Goal: Information Seeking & Learning: Learn about a topic

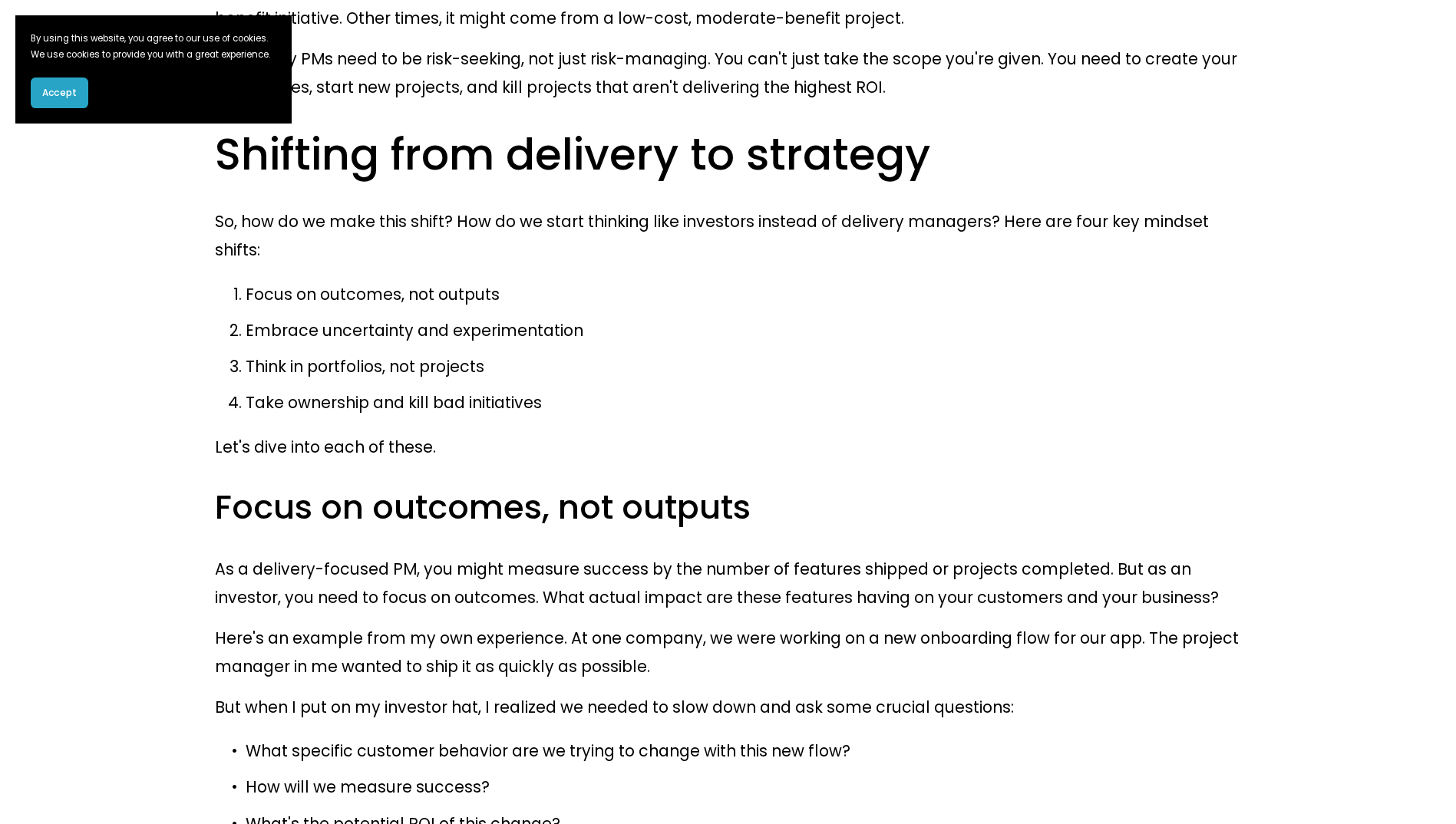
scroll to position [1996, 0]
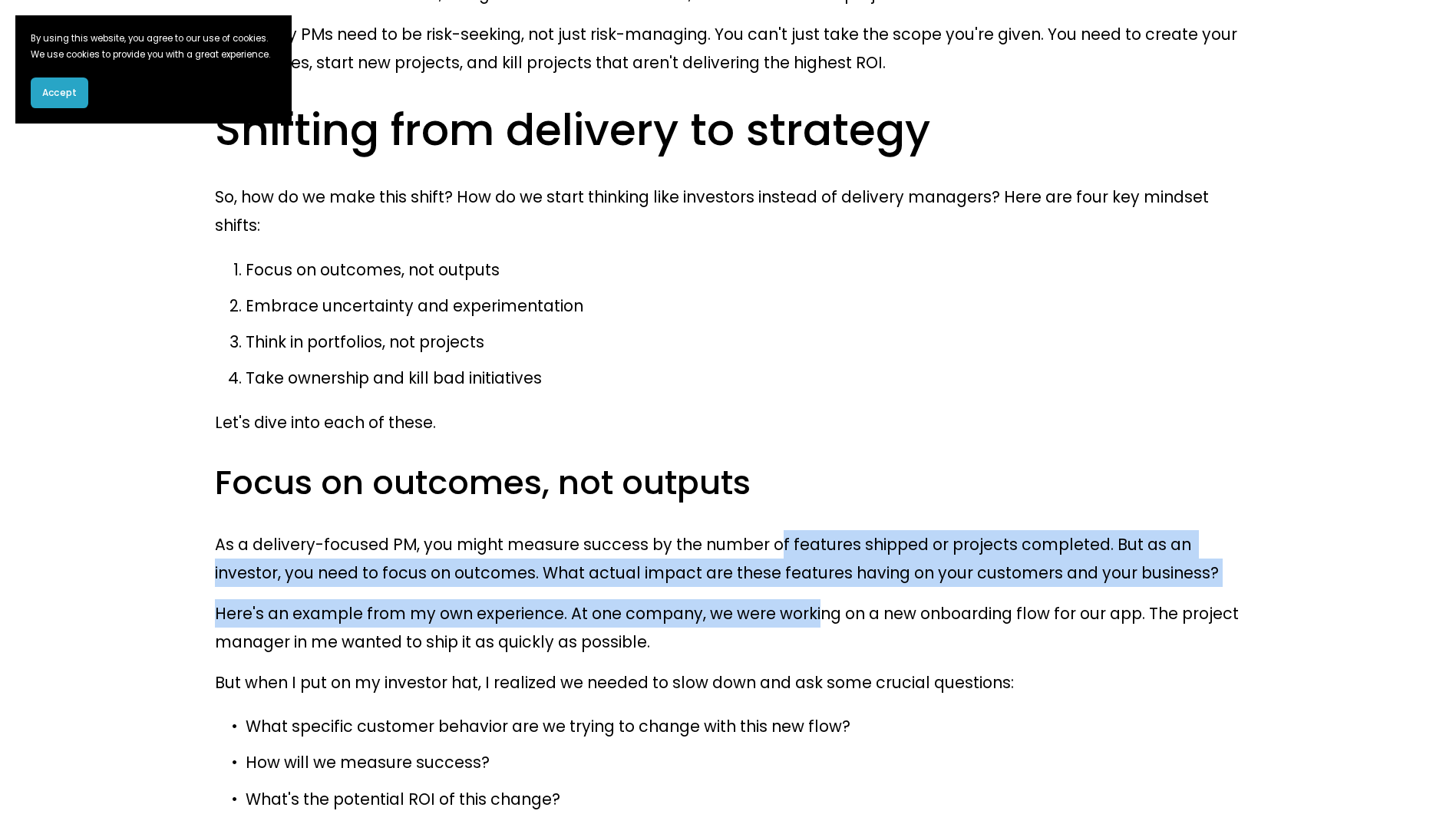
drag, startPoint x: 739, startPoint y: 220, endPoint x: 777, endPoint y: 284, distance: 74.4
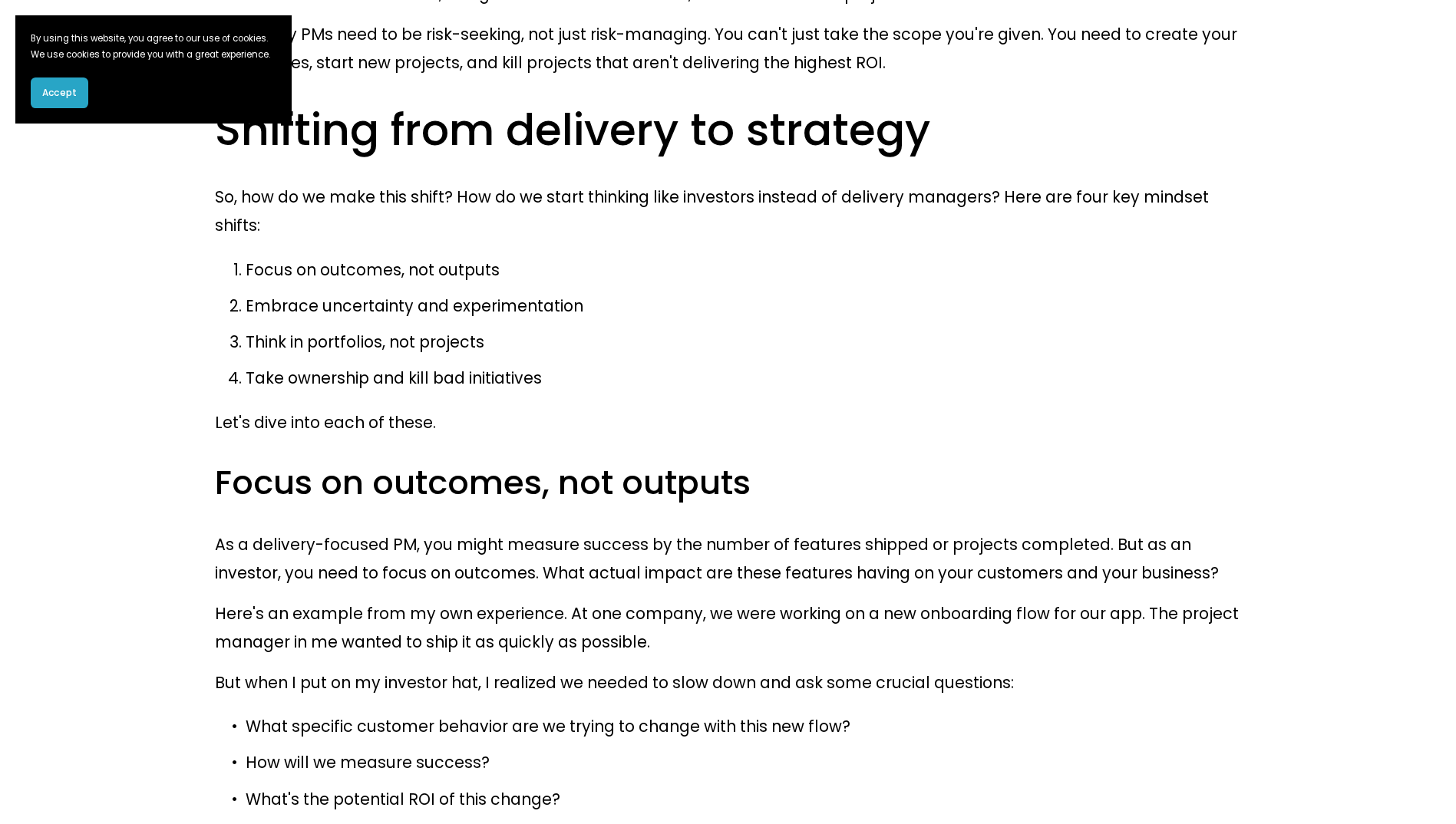
drag, startPoint x: 777, startPoint y: 284, endPoint x: 804, endPoint y: 286, distance: 27.1
click at [804, 600] on p "Here's an example from my own experience. At one company, we were working on a …" at bounding box center [728, 628] width 1027 height 56
drag, startPoint x: 363, startPoint y: 523, endPoint x: 396, endPoint y: 536, distance: 35.5
drag, startPoint x: 396, startPoint y: 536, endPoint x: 471, endPoint y: 546, distance: 75.7
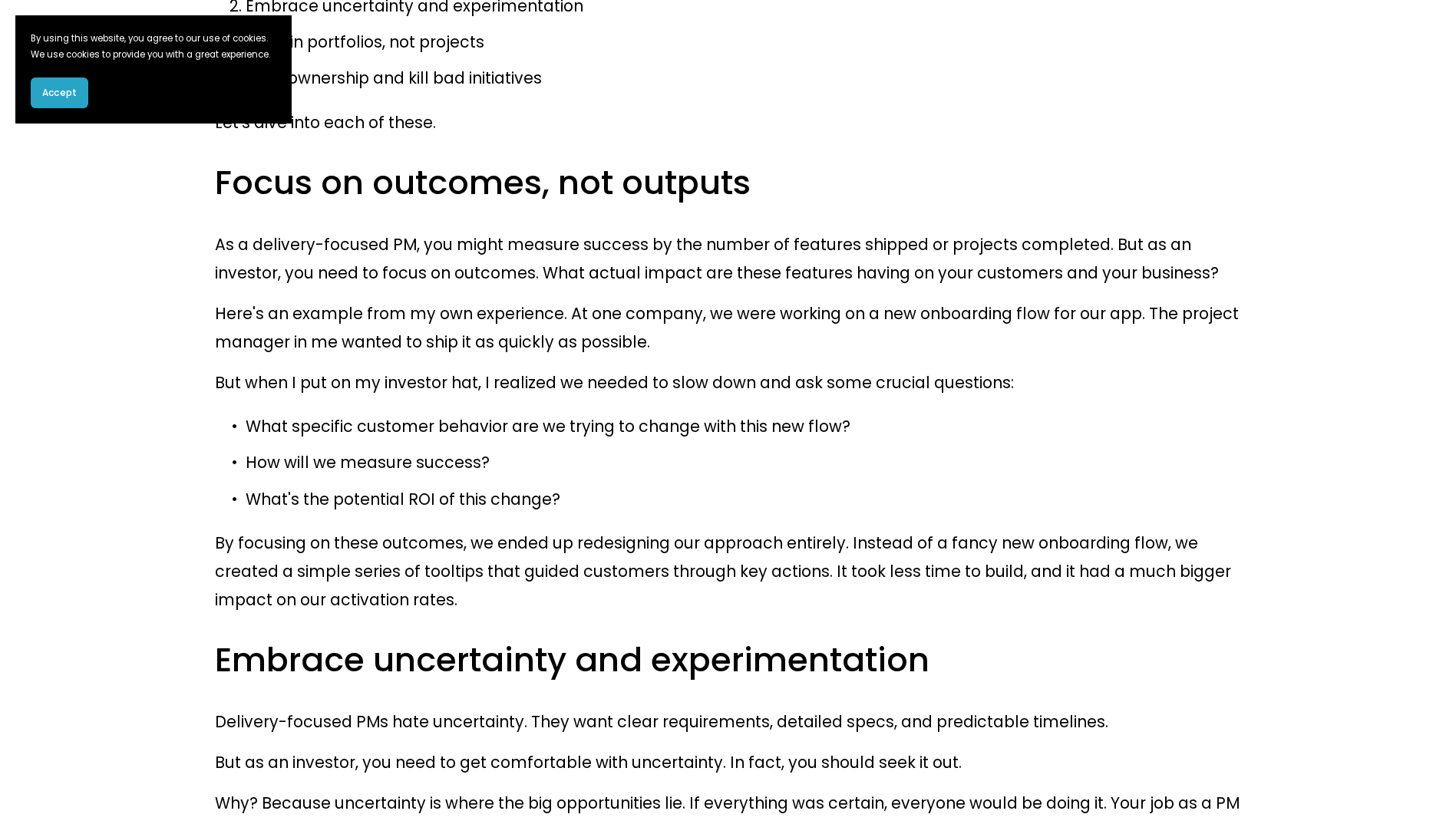
scroll to position [2303, 0]
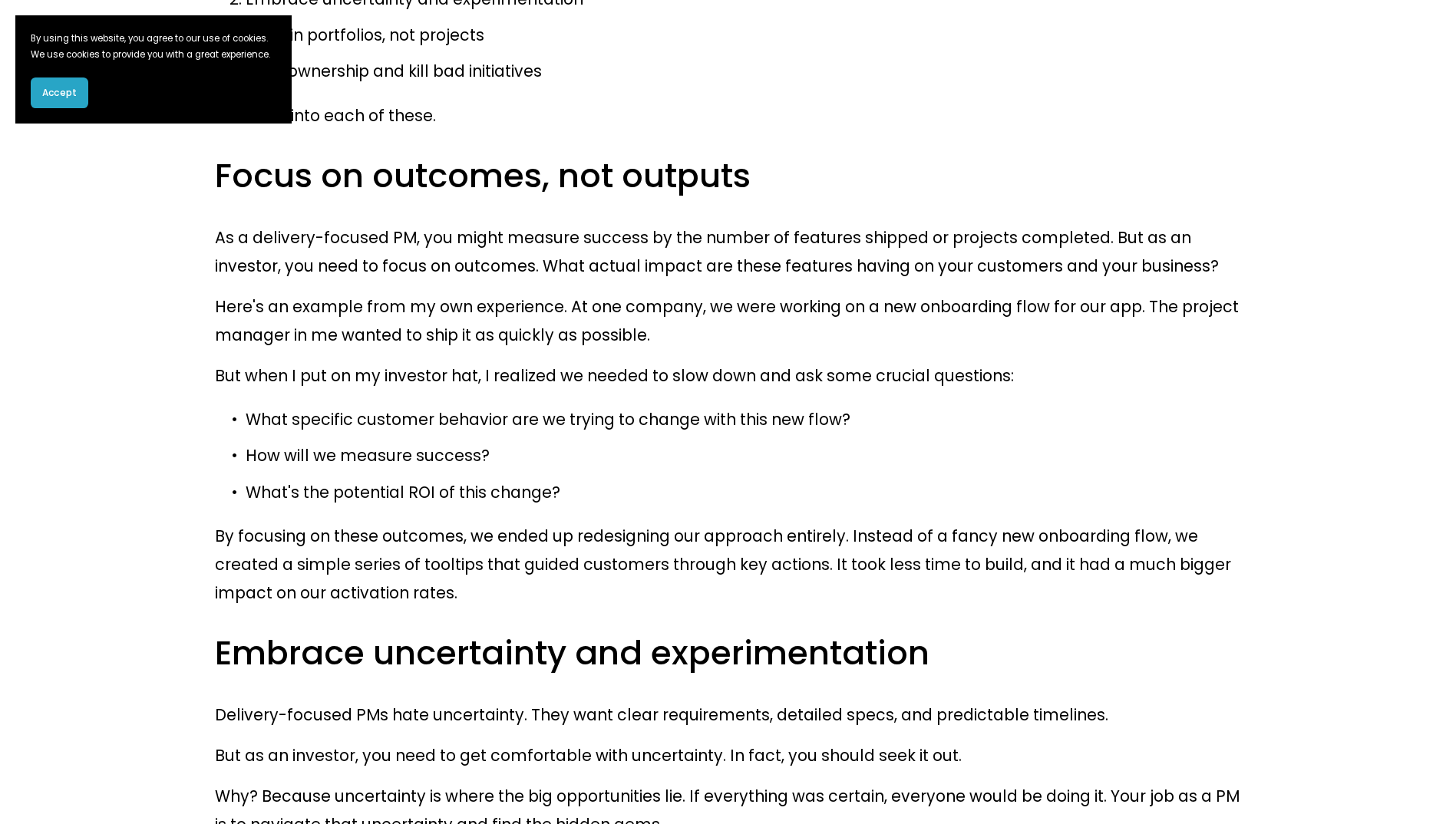
click at [73, 104] on button "Accept" at bounding box center [59, 92] width 57 height 30
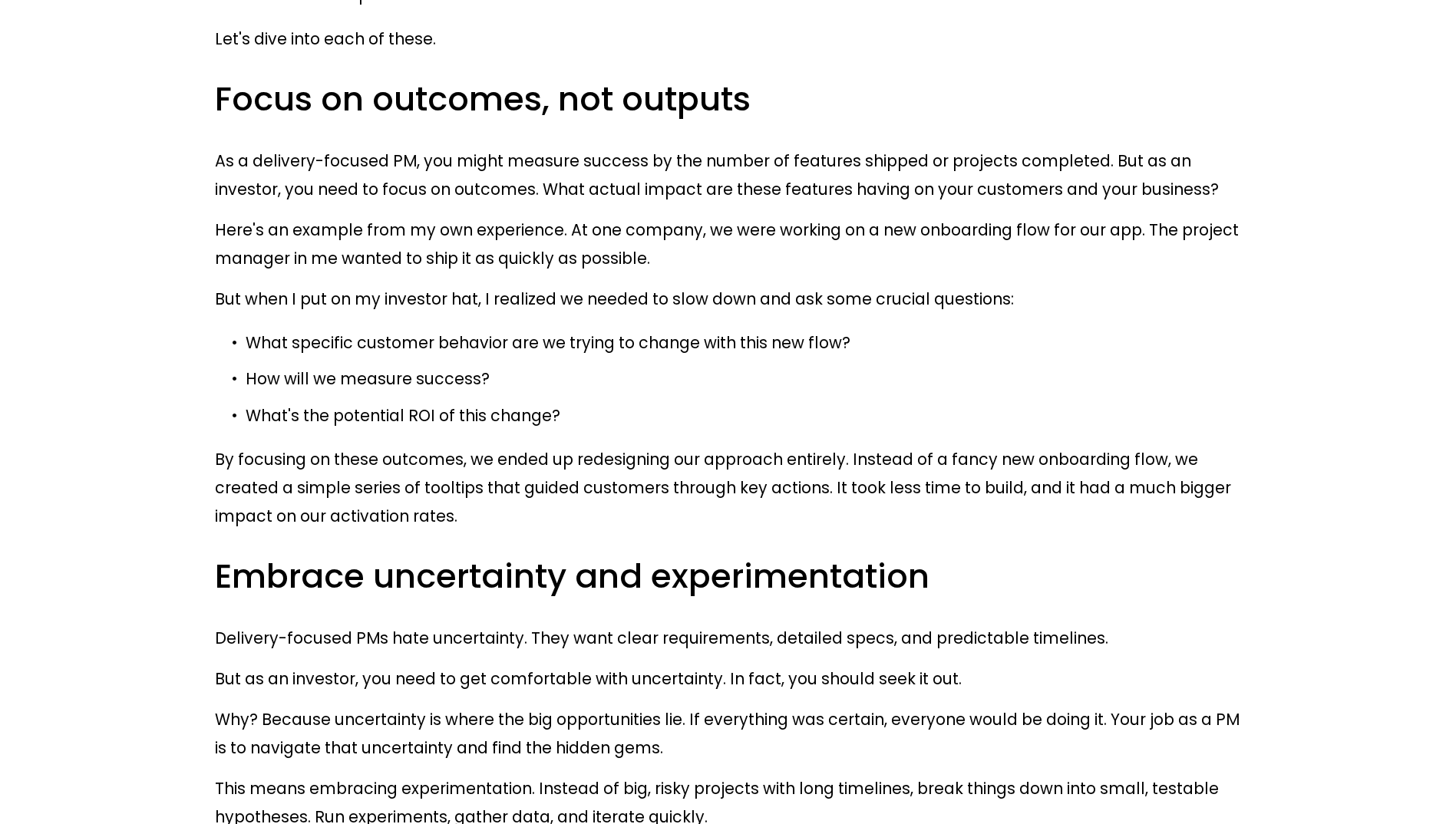
scroll to position [2456, 0]
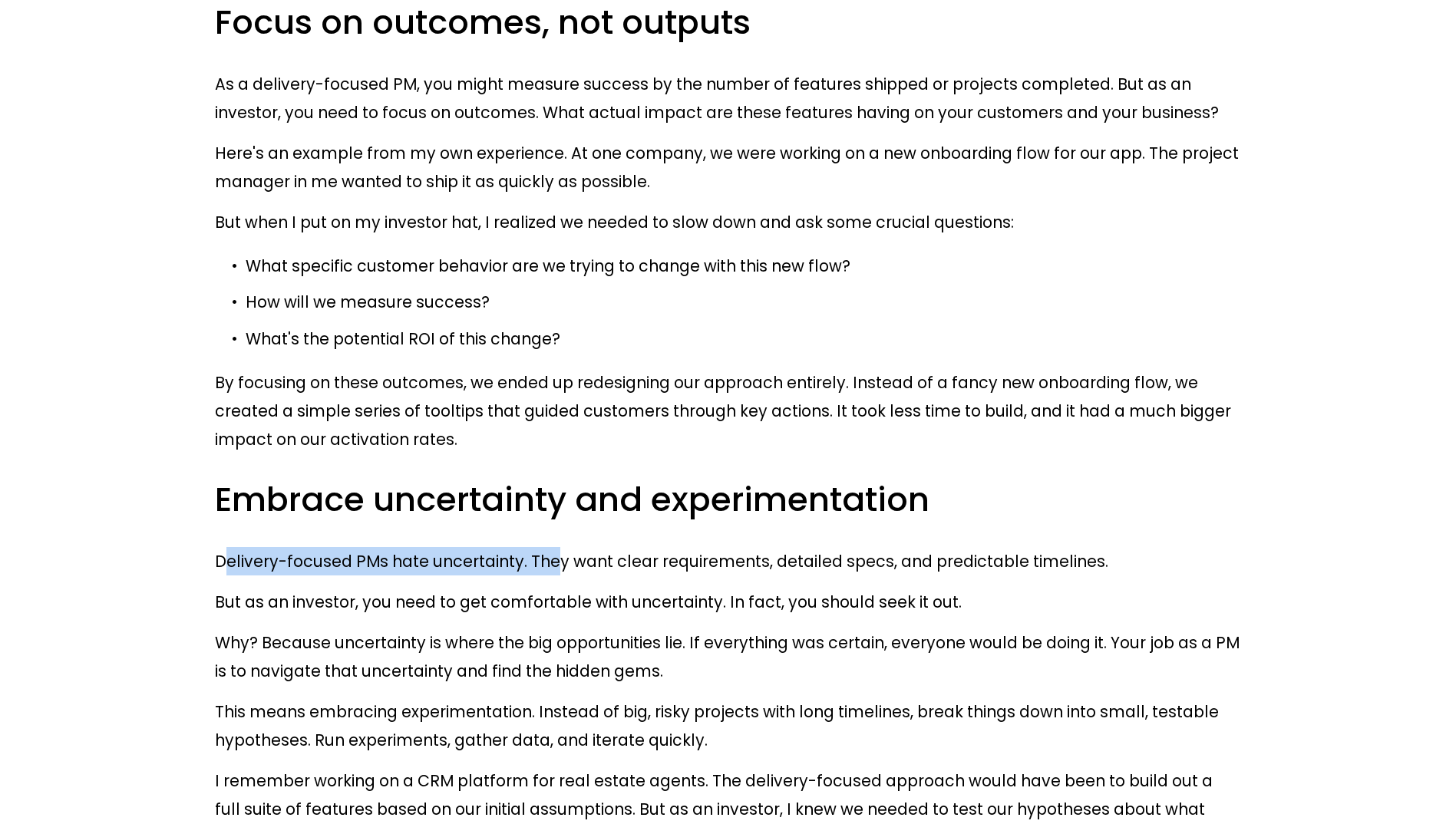
drag, startPoint x: 227, startPoint y: 205, endPoint x: 533, endPoint y: 207, distance: 306.0
click at [533, 548] on p "Delivery-focused PMs hate uncertainty. They want clear requirements, detailed s…" at bounding box center [728, 562] width 1027 height 29
drag, startPoint x: 533, startPoint y: 207, endPoint x: 522, endPoint y: 241, distance: 35.7
click at [522, 588] on p "But as an investor, you need to get comfortable with uncertainty. In fact, you …" at bounding box center [728, 601] width 1027 height 29
drag, startPoint x: 243, startPoint y: 472, endPoint x: 359, endPoint y: 481, distance: 116.3
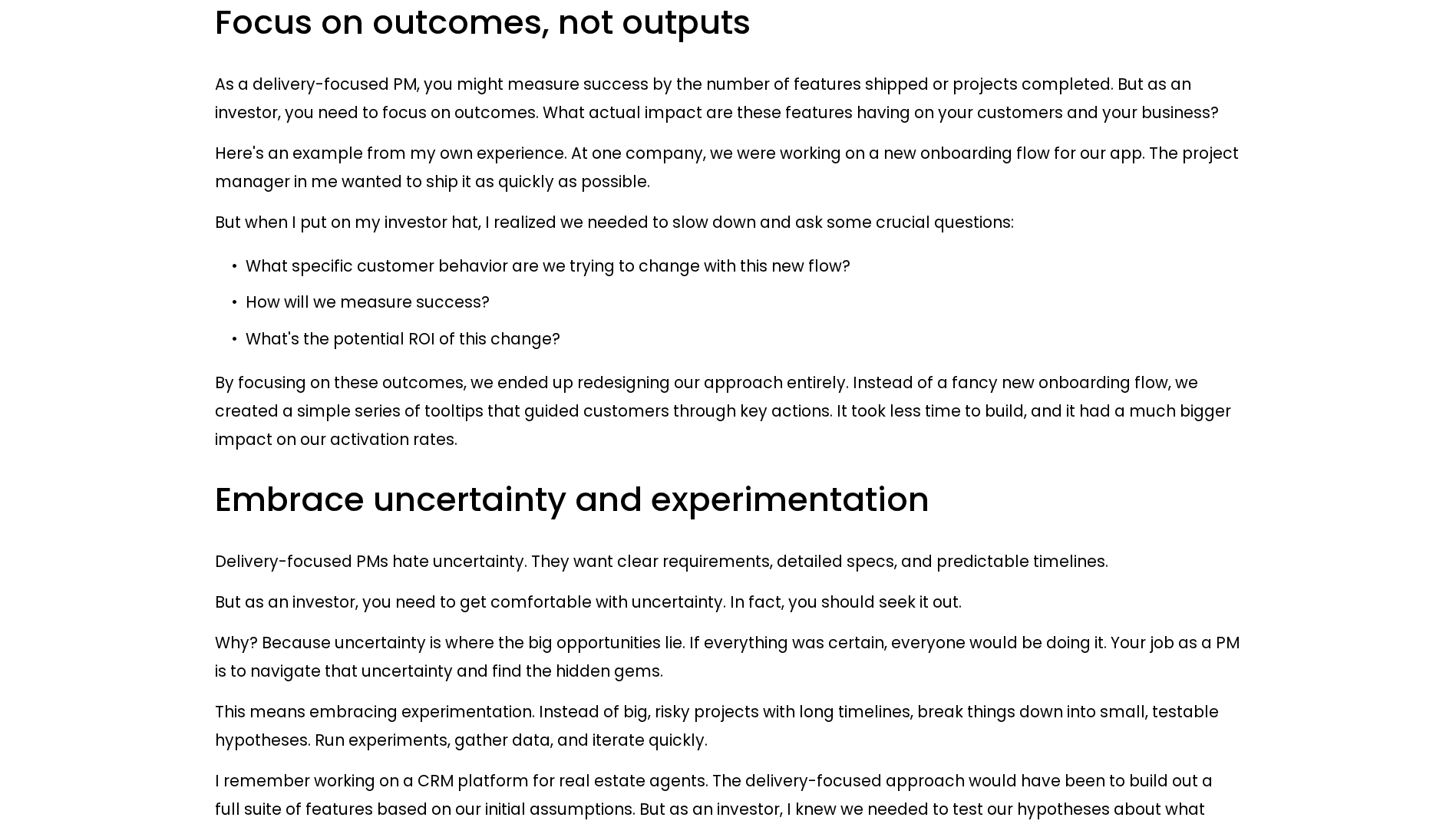
drag, startPoint x: 359, startPoint y: 481, endPoint x: 378, endPoint y: 480, distance: 19.0
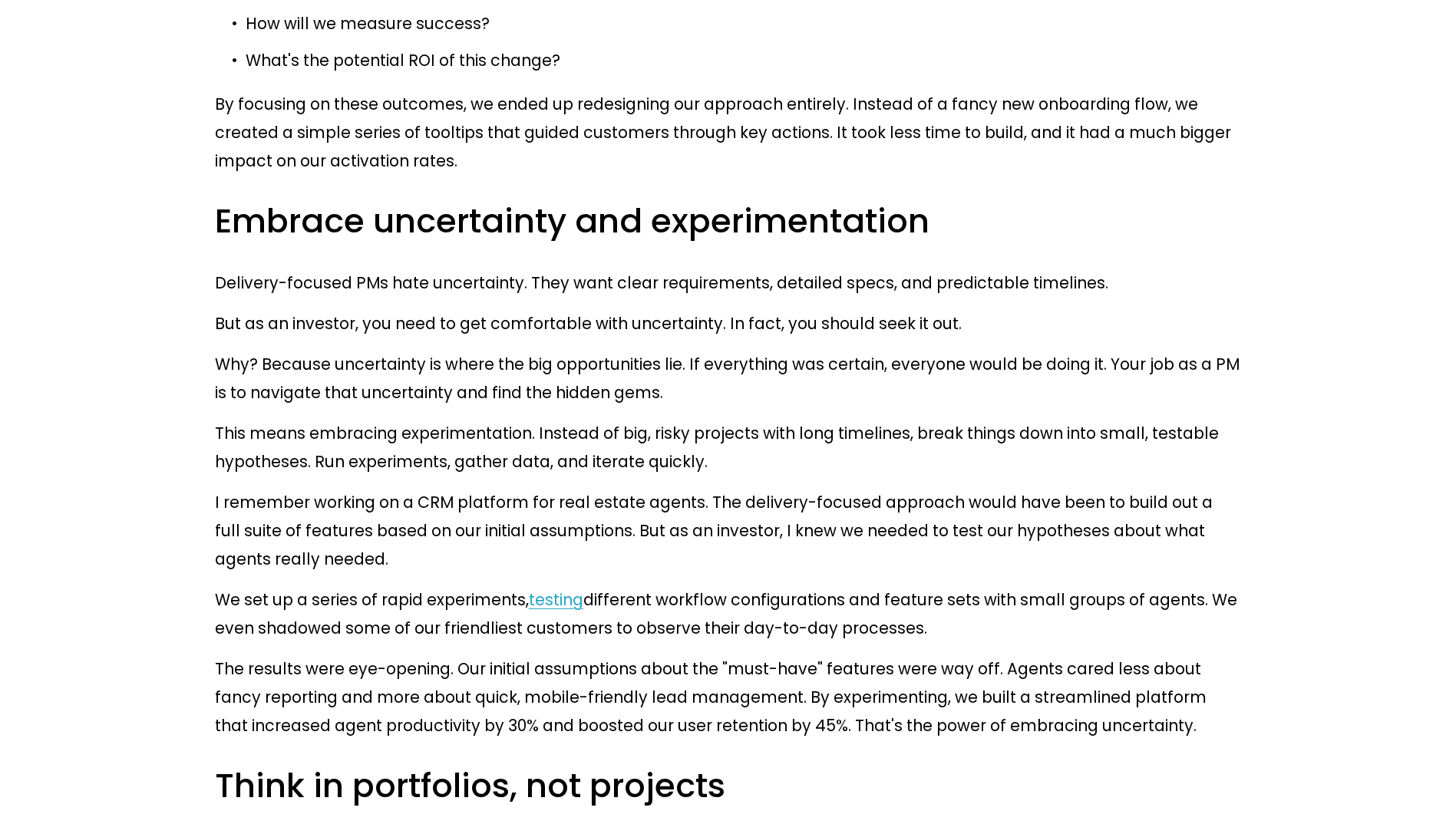
scroll to position [2763, 0]
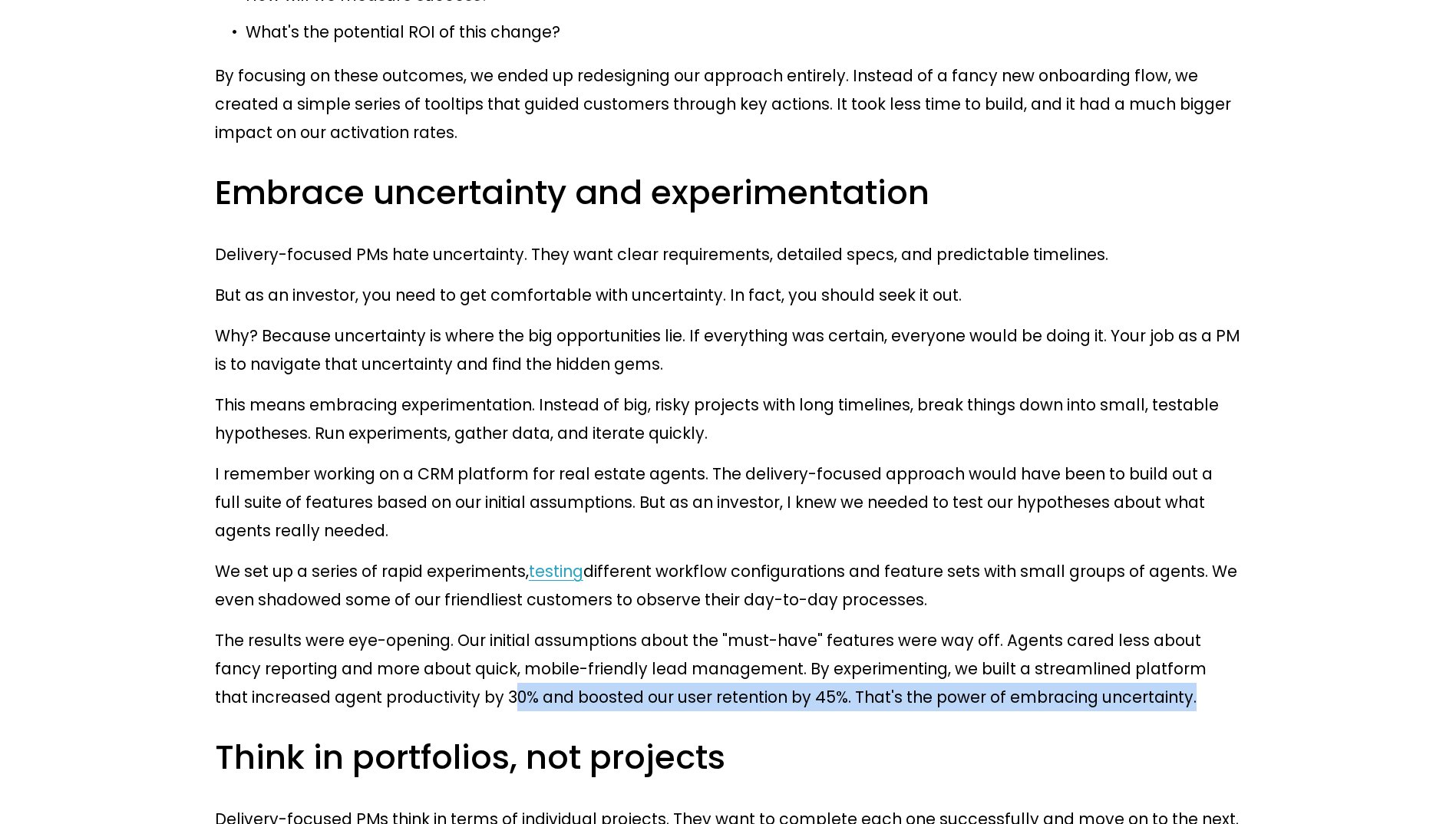
drag, startPoint x: 392, startPoint y: 292, endPoint x: 1074, endPoint y: 280, distance: 682.1
click at [1074, 627] on p "The results were eye-opening. Our initial assumptions about the "must-have" fea…" at bounding box center [728, 669] width 1027 height 85
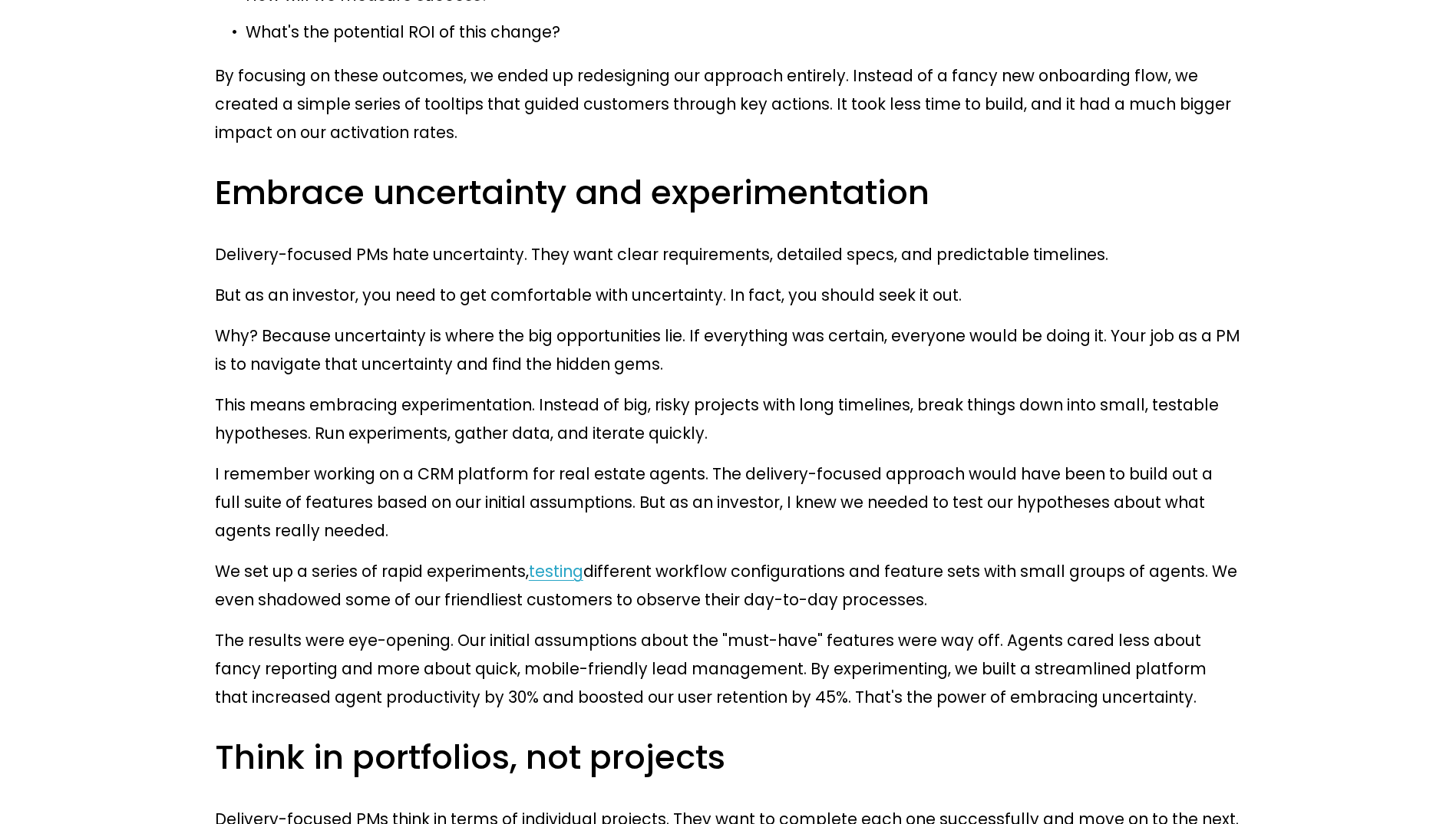
drag, startPoint x: 1074, startPoint y: 280, endPoint x: 628, endPoint y: 349, distance: 451.3
click at [629, 736] on h3 "Think in portfolios, not projects" at bounding box center [728, 758] width 1027 height 44
drag, startPoint x: 224, startPoint y: 353, endPoint x: 423, endPoint y: 325, distance: 201.0
click at [423, 736] on h3 "Think in portfolios, not projects" at bounding box center [728, 758] width 1027 height 44
drag, startPoint x: 423, startPoint y: 325, endPoint x: 443, endPoint y: 359, distance: 39.4
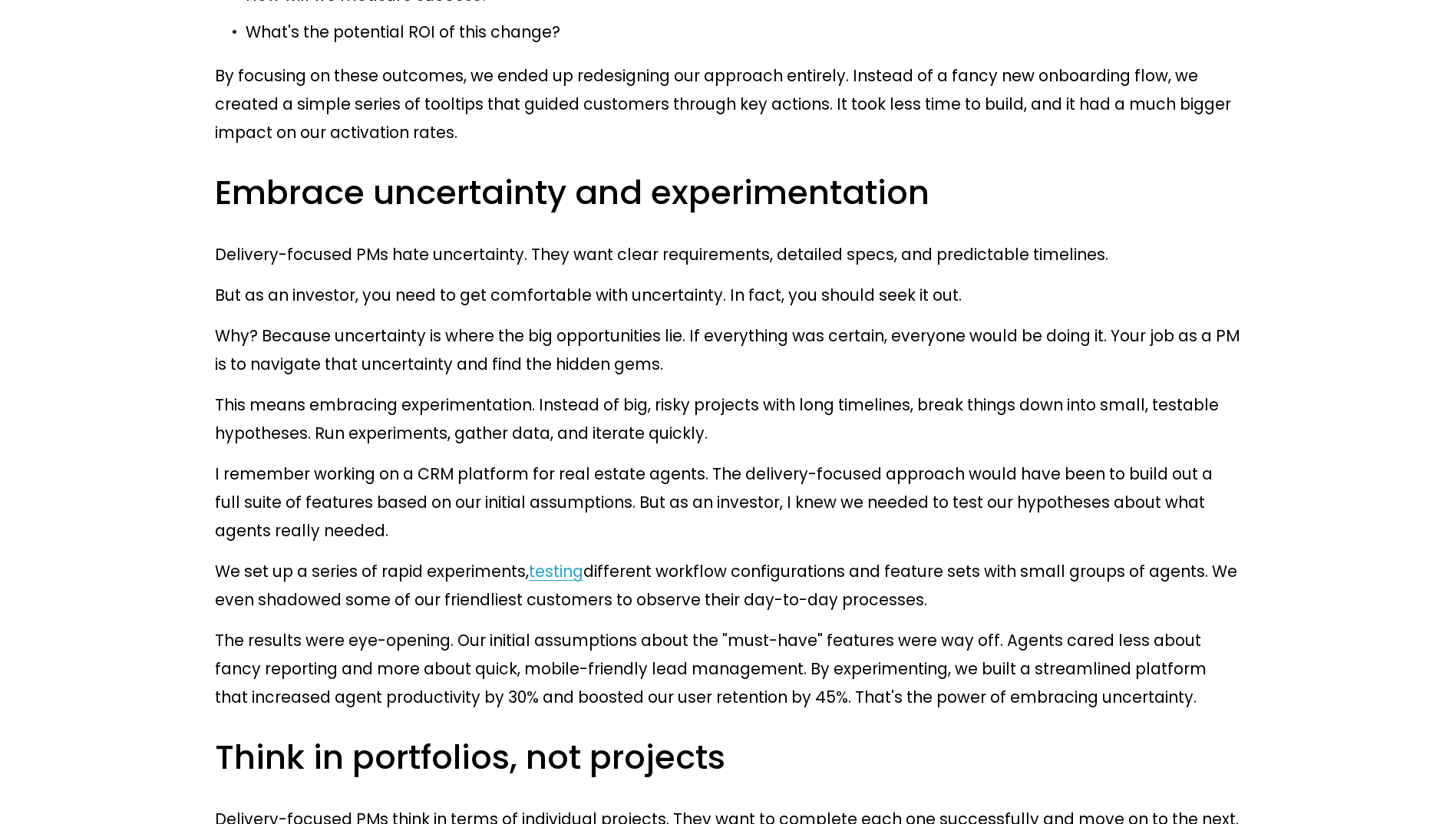
click at [443, 736] on h3 "Think in portfolios, not projects" at bounding box center [728, 758] width 1027 height 44
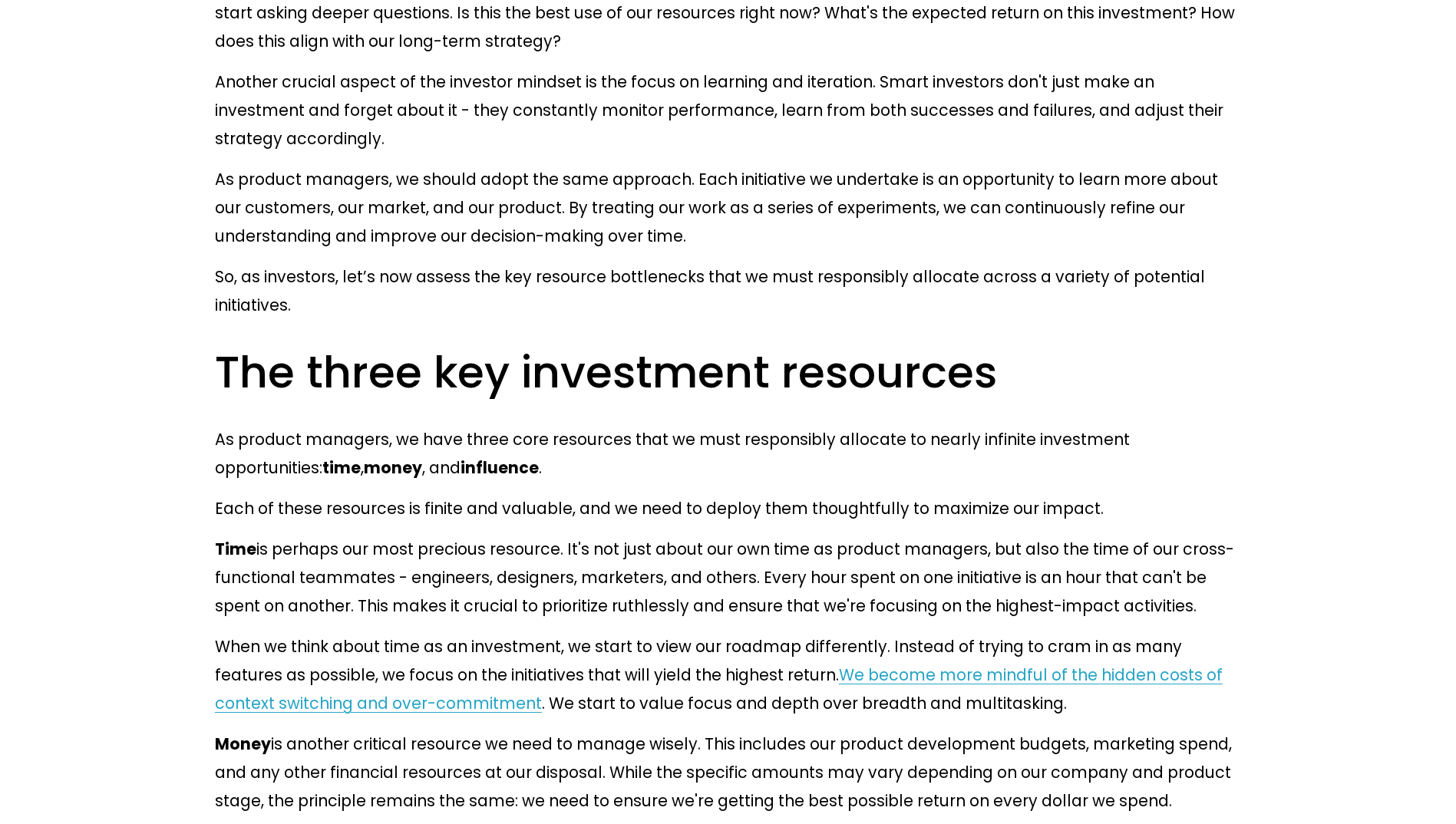
scroll to position [4913, 0]
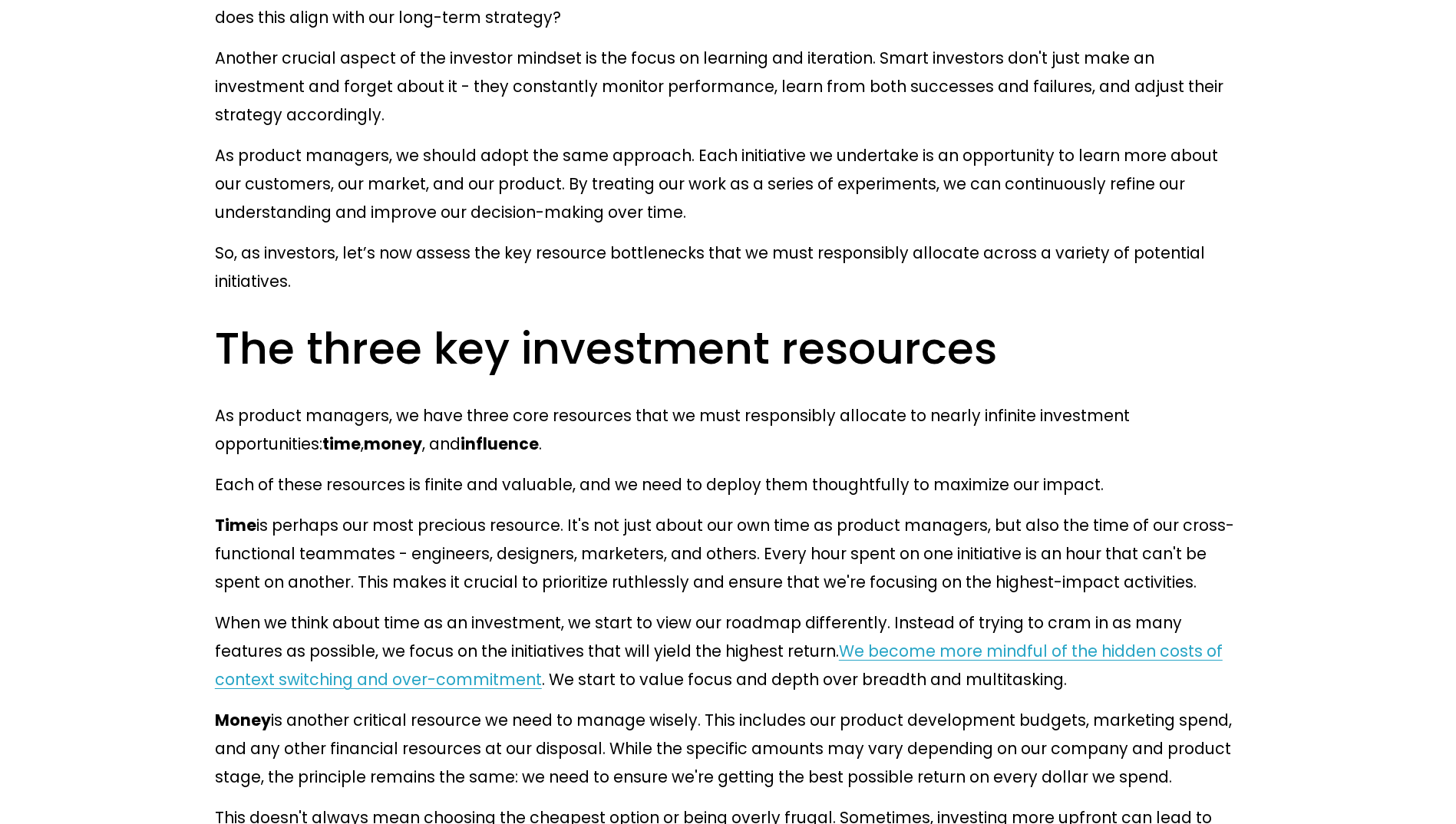
drag, startPoint x: 567, startPoint y: 340, endPoint x: 995, endPoint y: 335, distance: 428.0
drag, startPoint x: 995, startPoint y: 335, endPoint x: 1005, endPoint y: 335, distance: 10.0
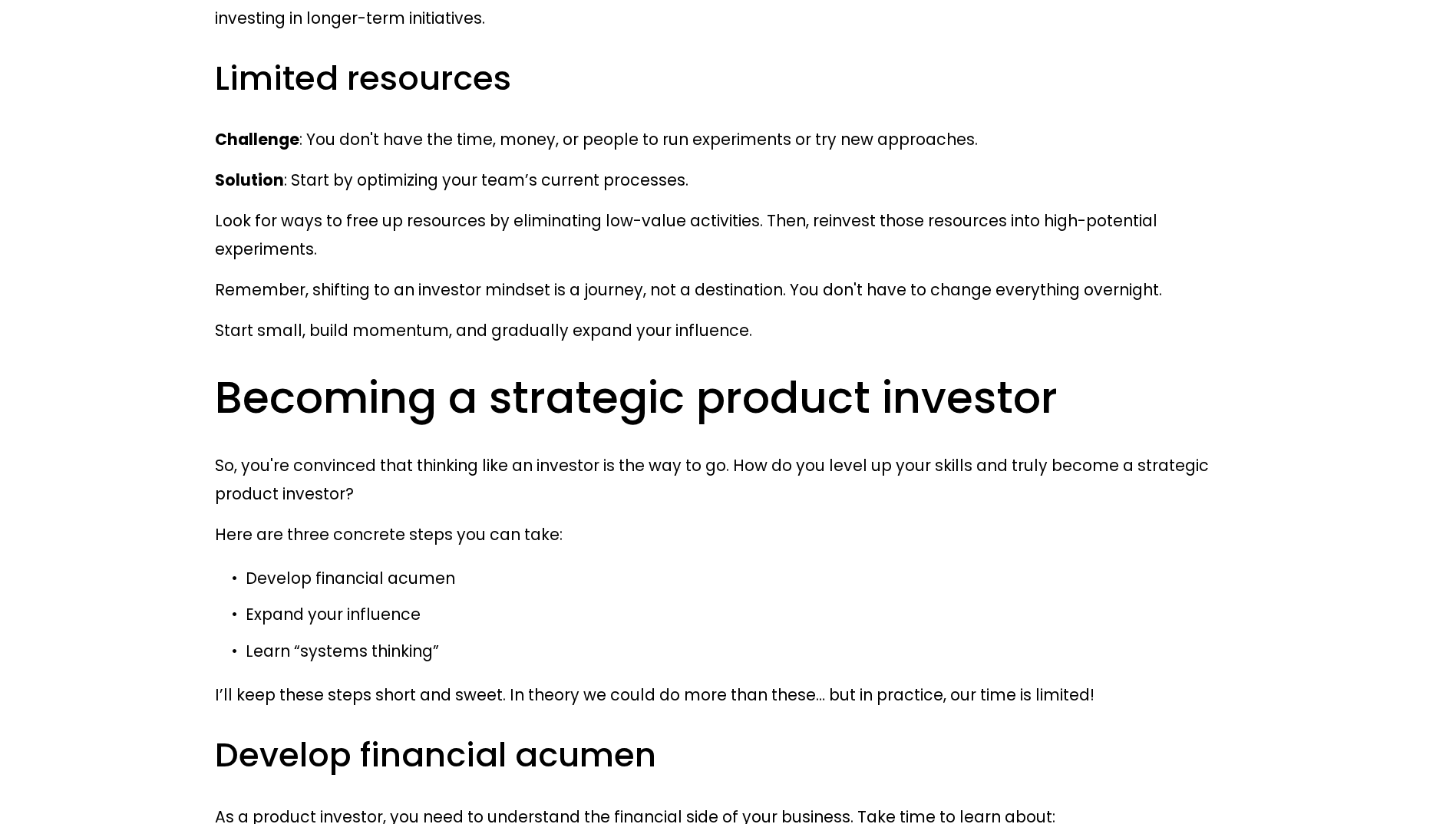
scroll to position [15786, 0]
